Goal: Task Accomplishment & Management: Manage account settings

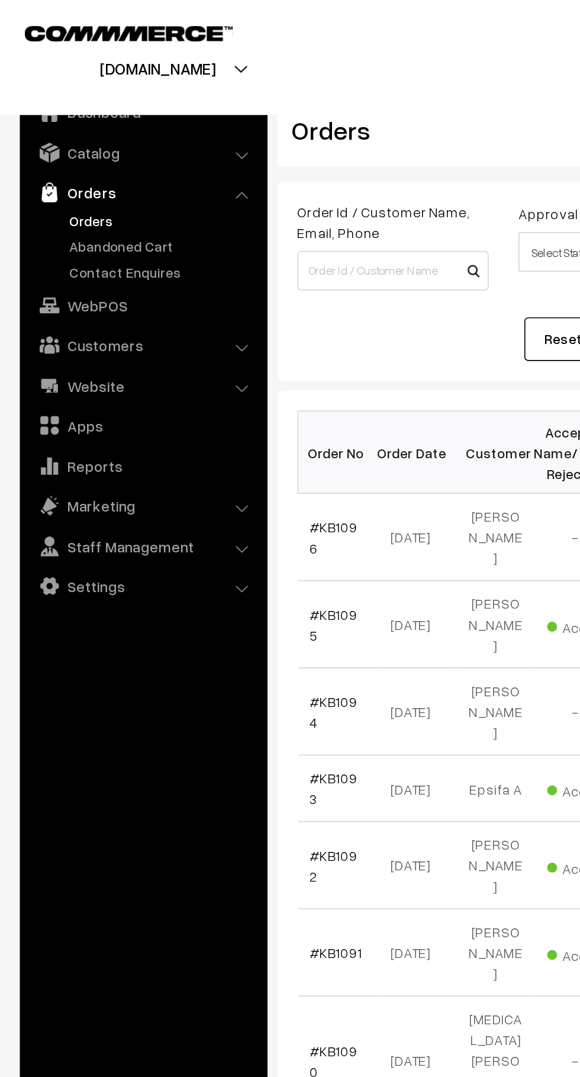
click at [49, 150] on link "Abandoned Cart" at bounding box center [96, 147] width 117 height 12
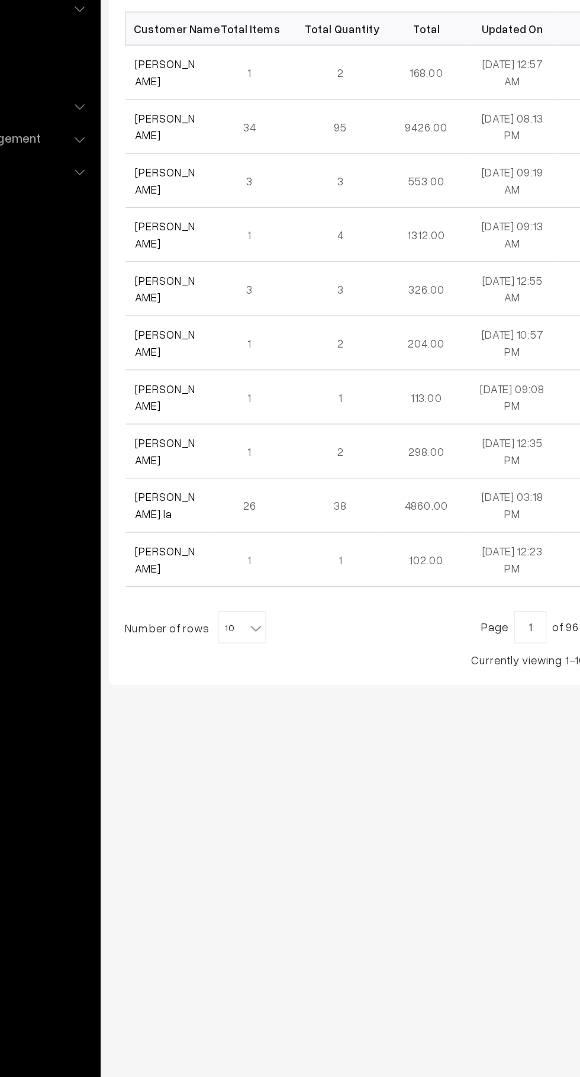
click at [185, 324] on link "[PERSON_NAME]" at bounding box center [207, 318] width 44 height 22
